Goal: Navigation & Orientation: Understand site structure

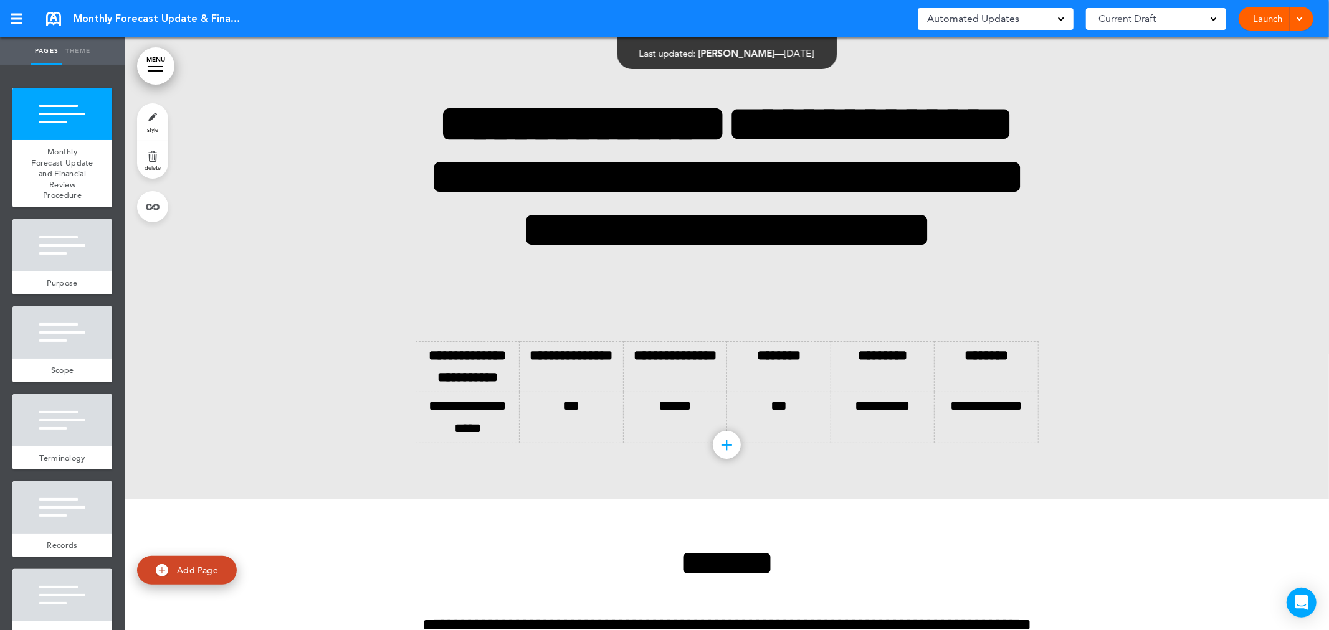
scroll to position [235, 0]
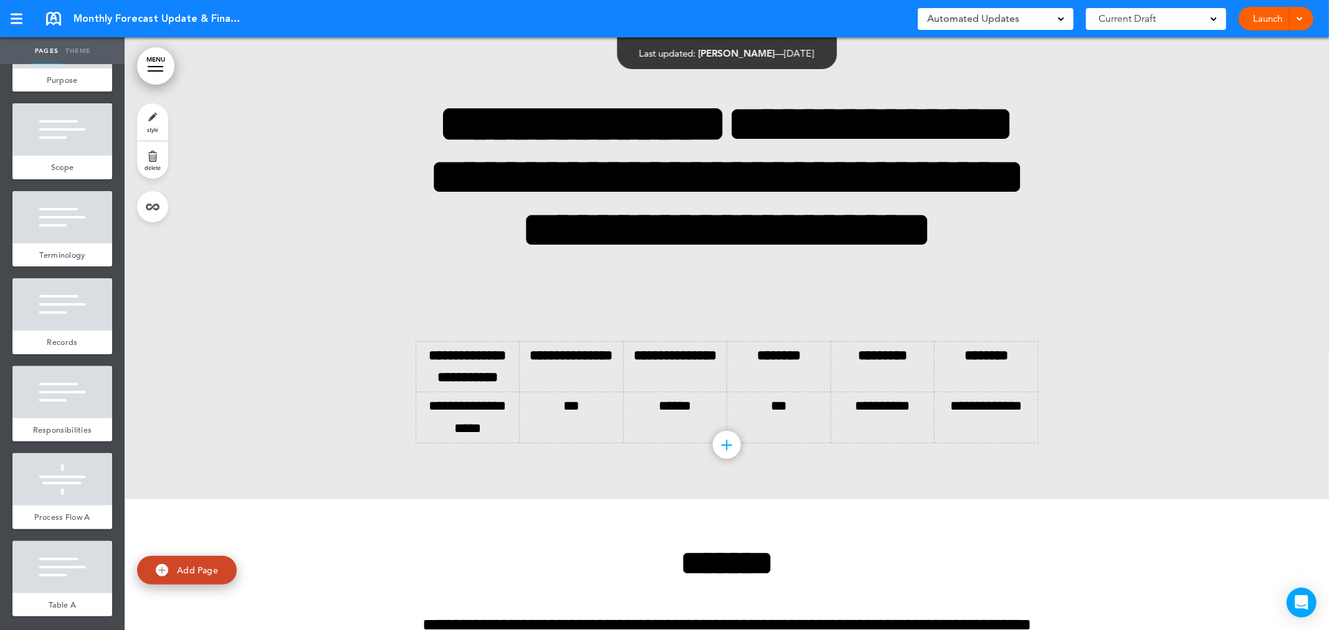
click at [1155, 231] on div at bounding box center [727, 268] width 1204 height 462
click at [1099, 328] on div at bounding box center [727, 268] width 1204 height 462
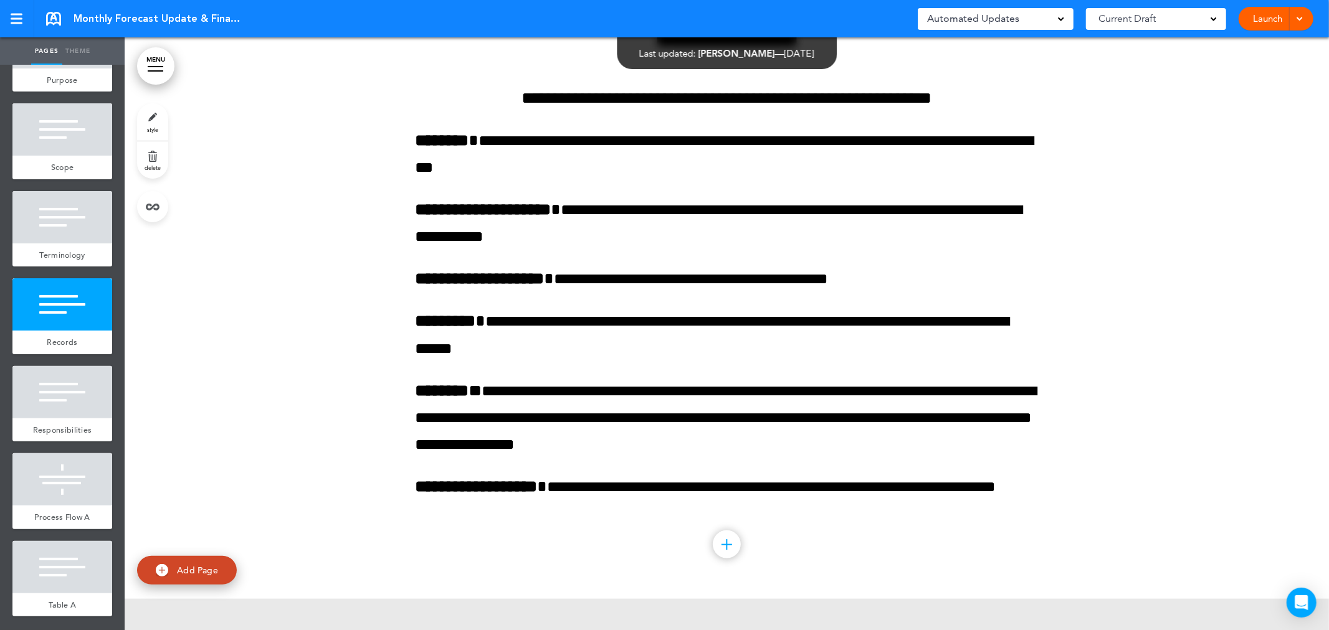
scroll to position [813, 0]
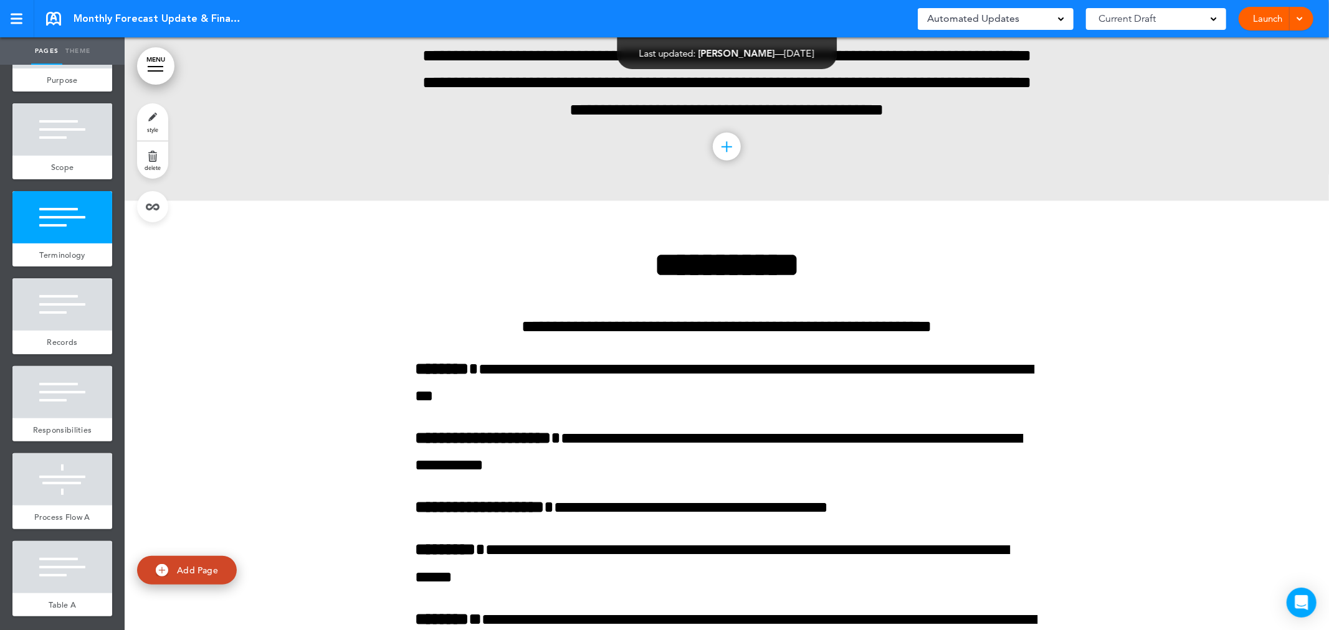
click at [371, 371] on div at bounding box center [727, 514] width 1204 height 627
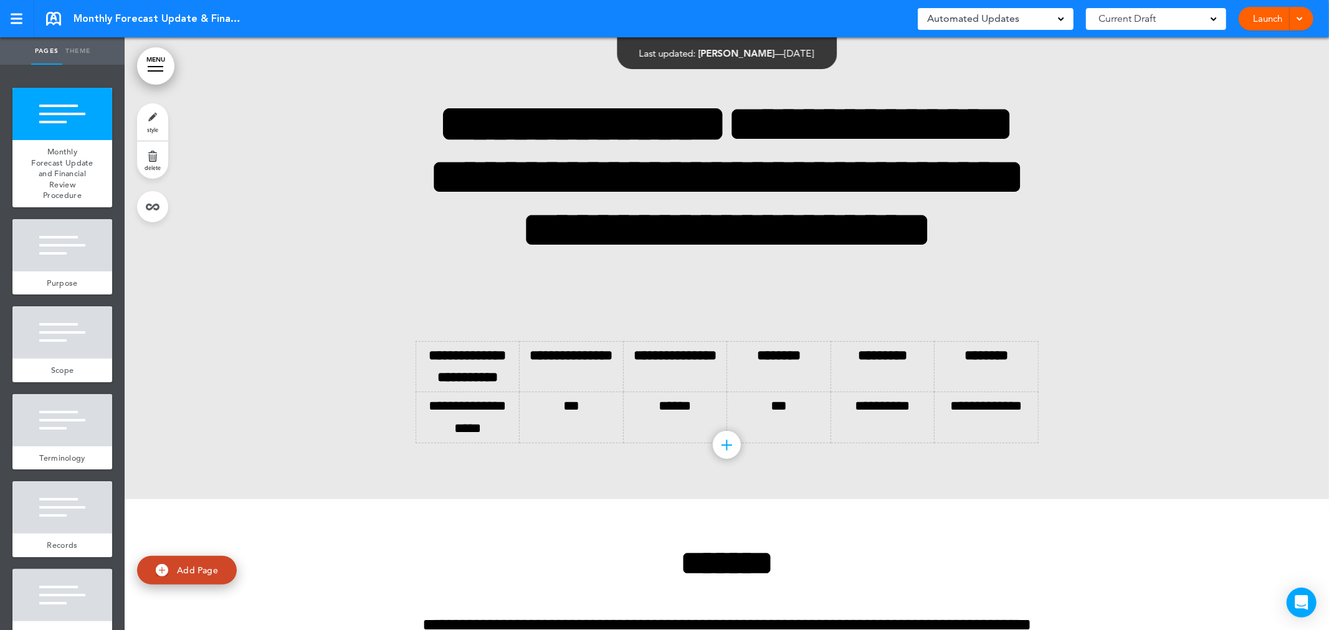
click at [343, 319] on div at bounding box center [727, 268] width 1204 height 462
click at [348, 258] on div at bounding box center [727, 268] width 1204 height 462
click at [265, 355] on div at bounding box center [727, 268] width 1204 height 462
click at [394, 112] on div at bounding box center [727, 268] width 1204 height 462
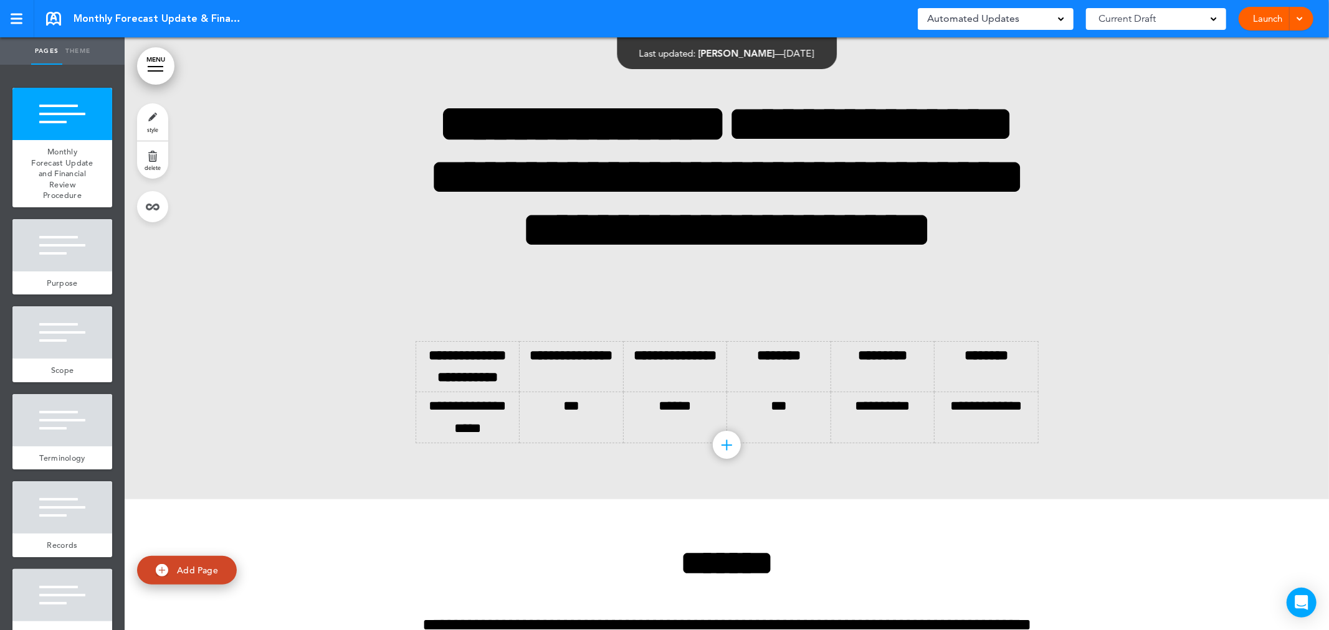
click at [2, 6] on link at bounding box center [17, 18] width 34 height 37
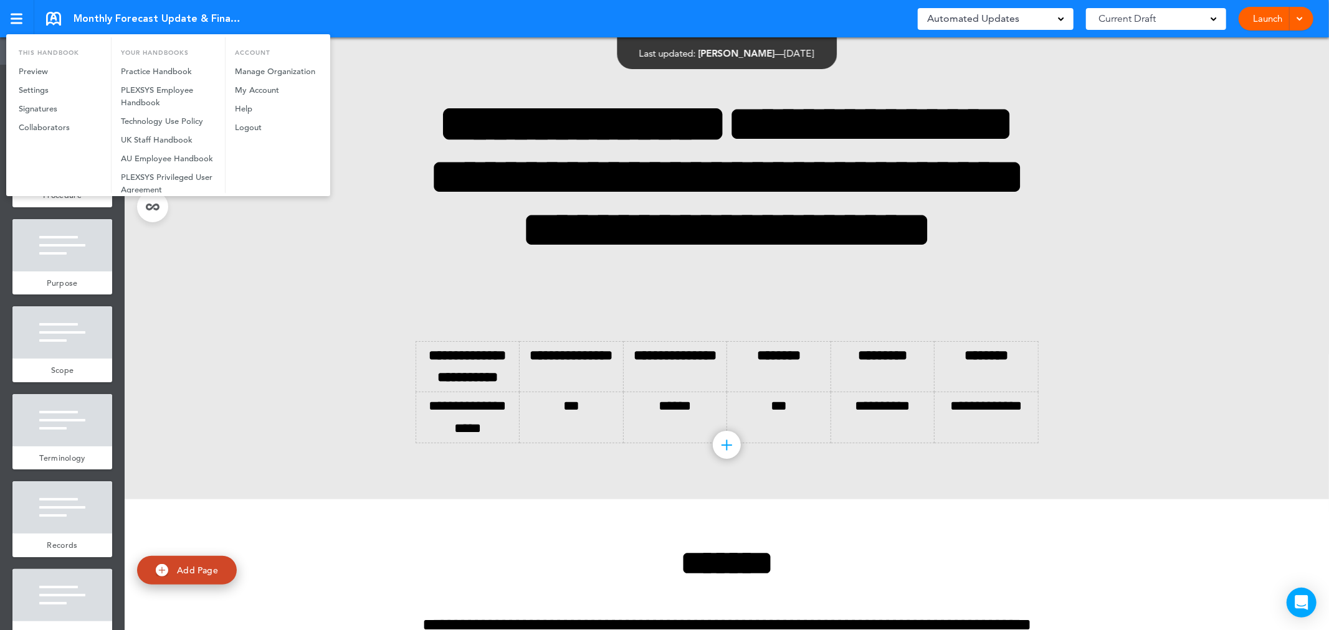
click at [1184, 131] on div at bounding box center [664, 315] width 1329 height 630
